Goal: Task Accomplishment & Management: Manage account settings

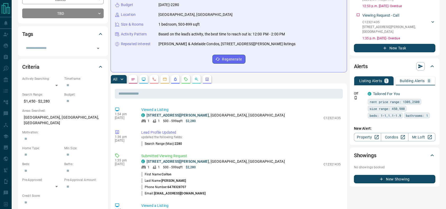
scroll to position [92, 0]
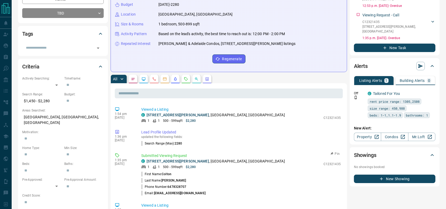
click at [217, 162] on p "[STREET_ADDRESS][PERSON_NAME]" at bounding box center [216, 162] width 138 height 6
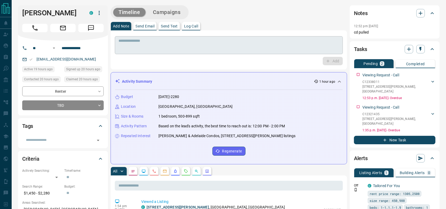
click at [168, 48] on textarea at bounding box center [229, 45] width 221 height 13
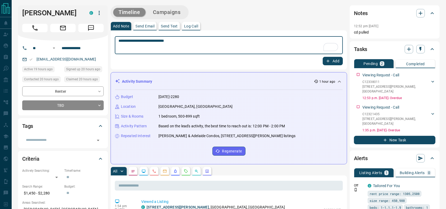
type textarea "**********"
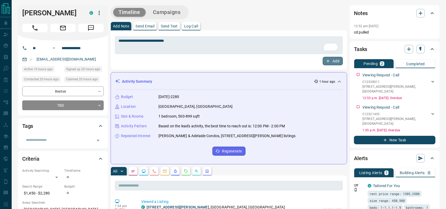
click at [338, 61] on button "Add" at bounding box center [333, 61] width 20 height 8
click at [39, 14] on h1 "[PERSON_NAME]" at bounding box center [51, 13] width 59 height 8
copy h1 "Colton"
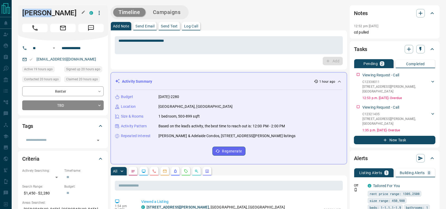
click at [39, 14] on h1 "[PERSON_NAME]" at bounding box center [51, 13] width 59 height 8
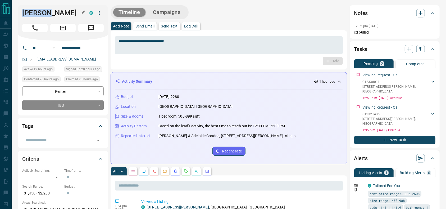
click at [39, 14] on h1 "[PERSON_NAME]" at bounding box center [51, 13] width 59 height 8
drag, startPoint x: 86, startPoint y: 56, endPoint x: 34, endPoint y: 56, distance: 51.9
click at [34, 56] on div "[EMAIL_ADDRESS][DOMAIN_NAME]" at bounding box center [62, 59] width 81 height 9
copy link "[EMAIL_ADDRESS][DOMAIN_NAME]"
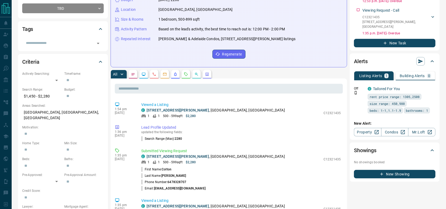
scroll to position [101, 0]
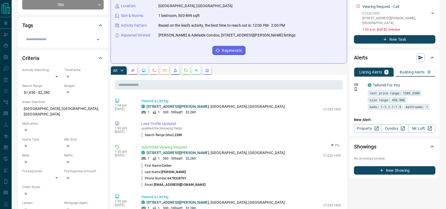
click at [212, 153] on p "[STREET_ADDRESS][PERSON_NAME]" at bounding box center [216, 153] width 138 height 6
copy div "[STREET_ADDRESS][PERSON_NAME]"
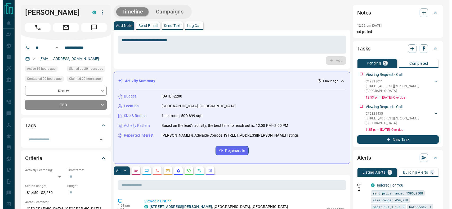
scroll to position [0, 0]
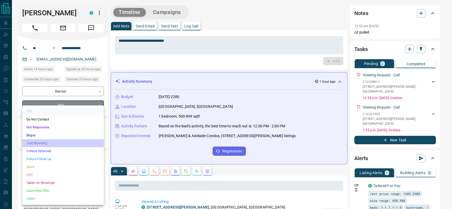
click at [51, 145] on li "Just Browsing" at bounding box center [62, 143] width 81 height 8
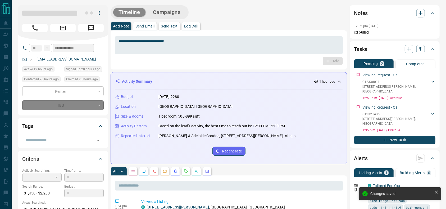
type input "*"
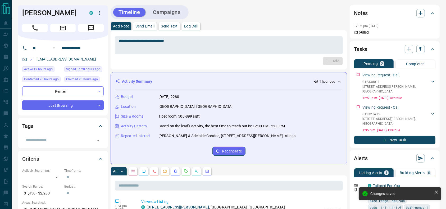
click at [275, 10] on div "Timeline Campaigns" at bounding box center [229, 12] width 236 height 14
click at [47, 17] on h1 "[PERSON_NAME]" at bounding box center [51, 13] width 59 height 8
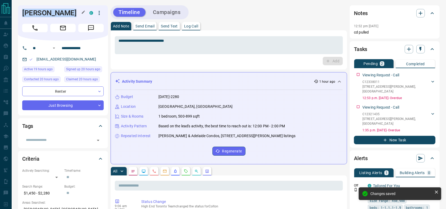
click at [47, 17] on h1 "[PERSON_NAME]" at bounding box center [51, 13] width 59 height 8
copy div "[PERSON_NAME] C"
click at [87, 47] on input "**********" at bounding box center [80, 48] width 41 height 8
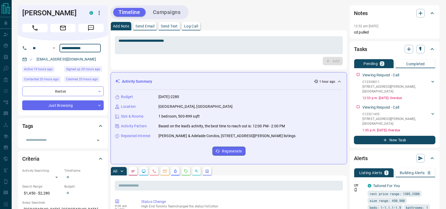
click at [87, 47] on input "**********" at bounding box center [80, 48] width 41 height 8
click at [99, 12] on icon "button" at bounding box center [99, 13] width 6 height 6
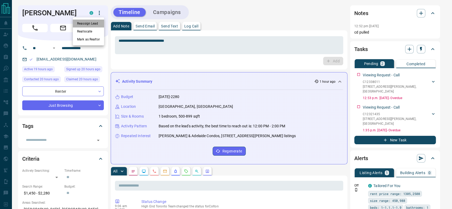
click at [82, 24] on li "Reassign Lead" at bounding box center [88, 24] width 31 height 8
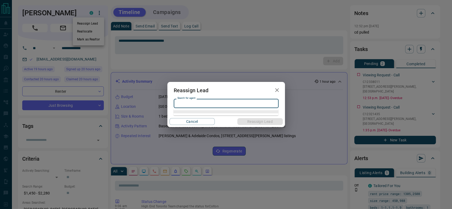
click at [198, 104] on input "Search for agent" at bounding box center [225, 104] width 101 height 6
click at [197, 112] on li "[PERSON_NAME]" at bounding box center [225, 114] width 105 height 8
type input "********"
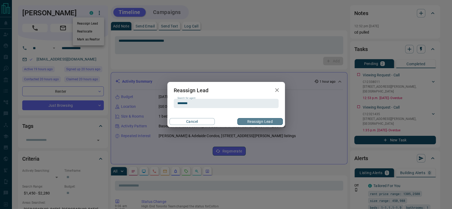
click at [252, 120] on button "Reassign Lead" at bounding box center [259, 121] width 45 height 7
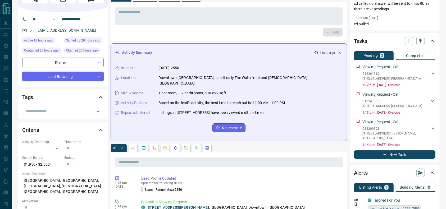
scroll to position [31, 0]
